Goal: Find specific page/section: Find specific page/section

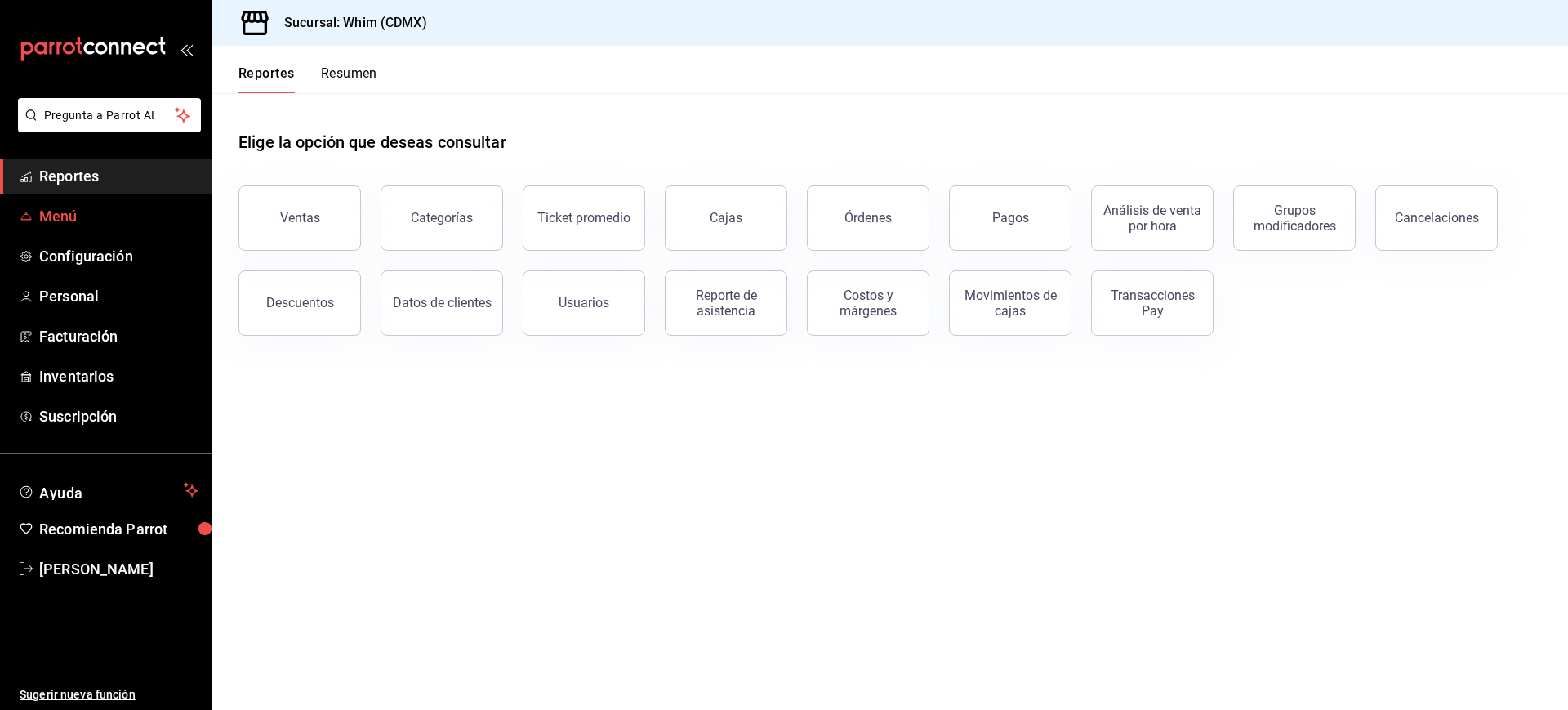
click at [75, 214] on span "Menú" at bounding box center [119, 215] width 160 height 22
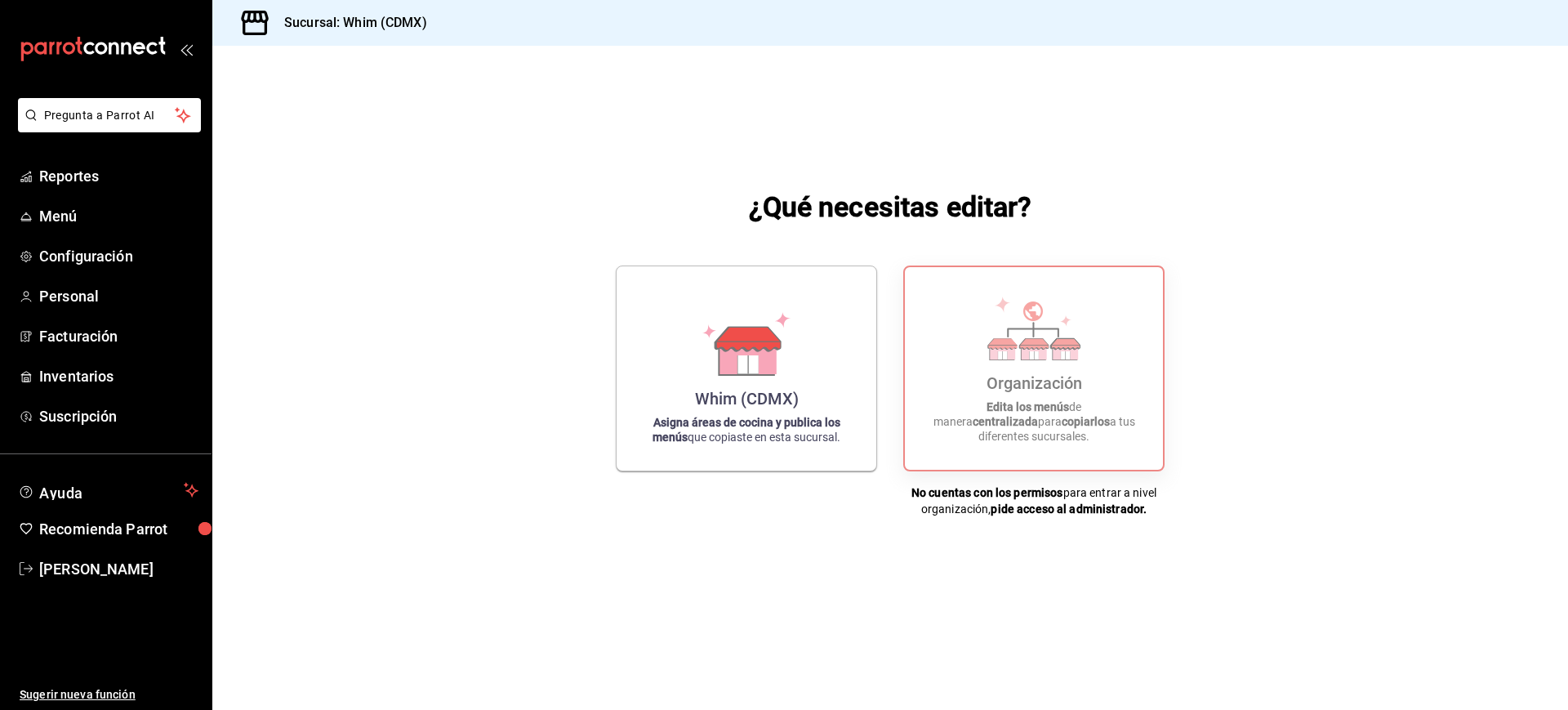
click at [409, 24] on h3 "Sucursal: Whim (CDMX)" at bounding box center [349, 23] width 156 height 20
click at [723, 362] on icon at bounding box center [748, 353] width 56 height 35
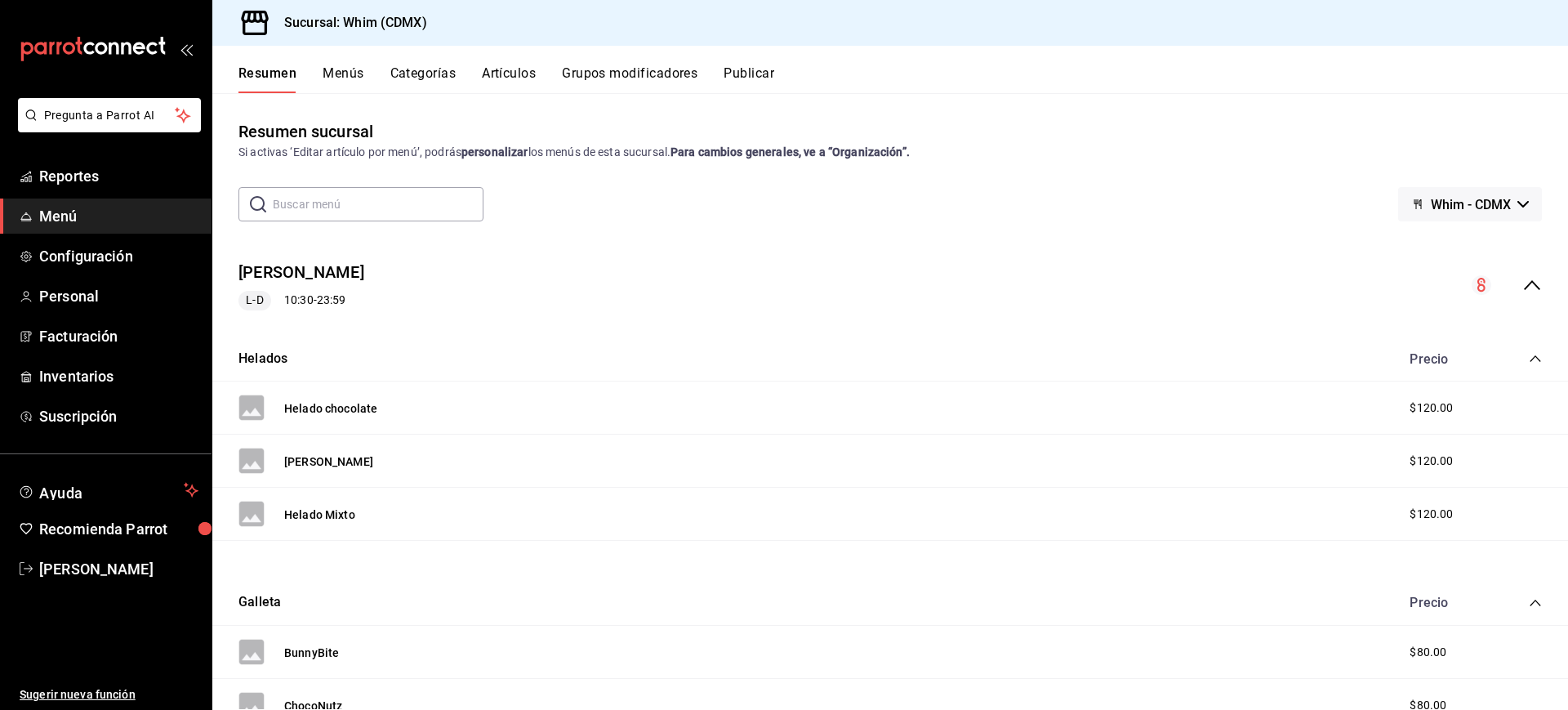
click at [1517, 204] on icon "button" at bounding box center [1523, 204] width 11 height 7
click at [1503, 204] on div at bounding box center [784, 355] width 1568 height 710
